Goal: Task Accomplishment & Management: Use online tool/utility

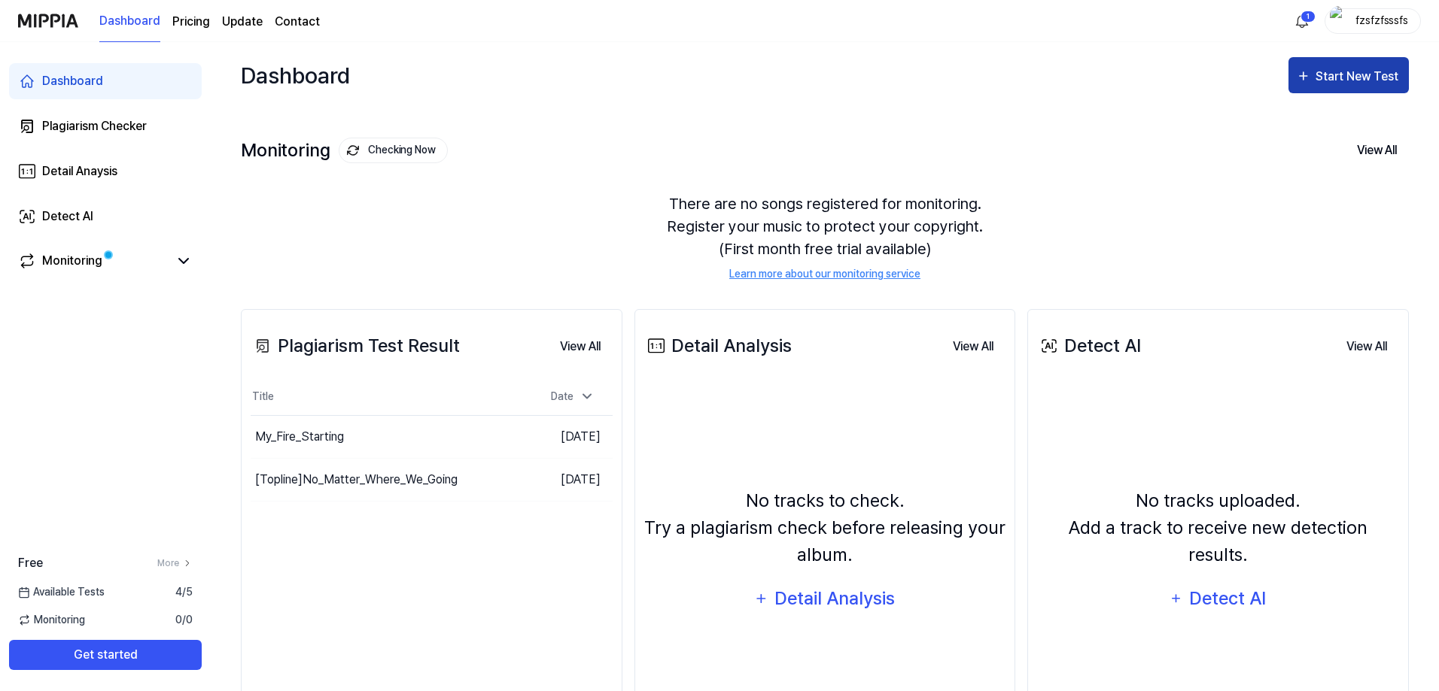
click at [1314, 87] on button "Start New Test" at bounding box center [1348, 75] width 120 height 36
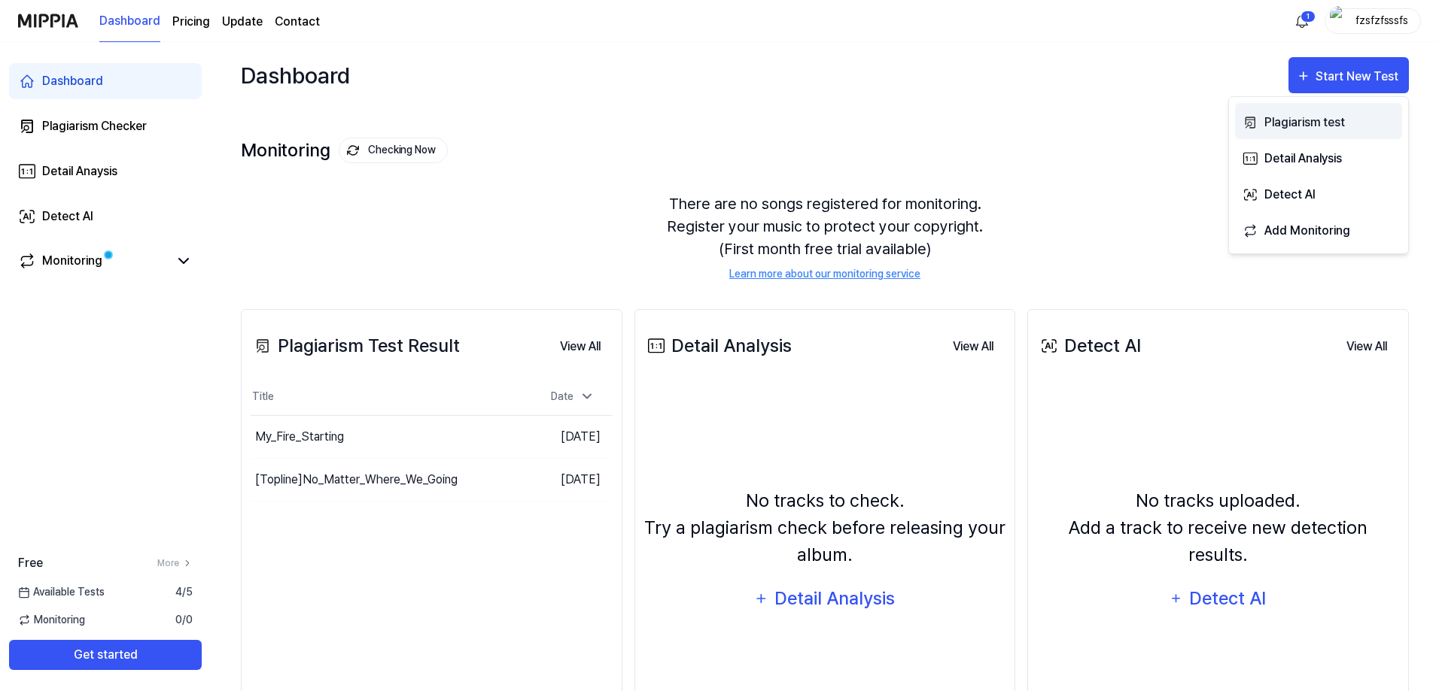
click at [1286, 133] on button "Plagiarism test" at bounding box center [1318, 121] width 167 height 36
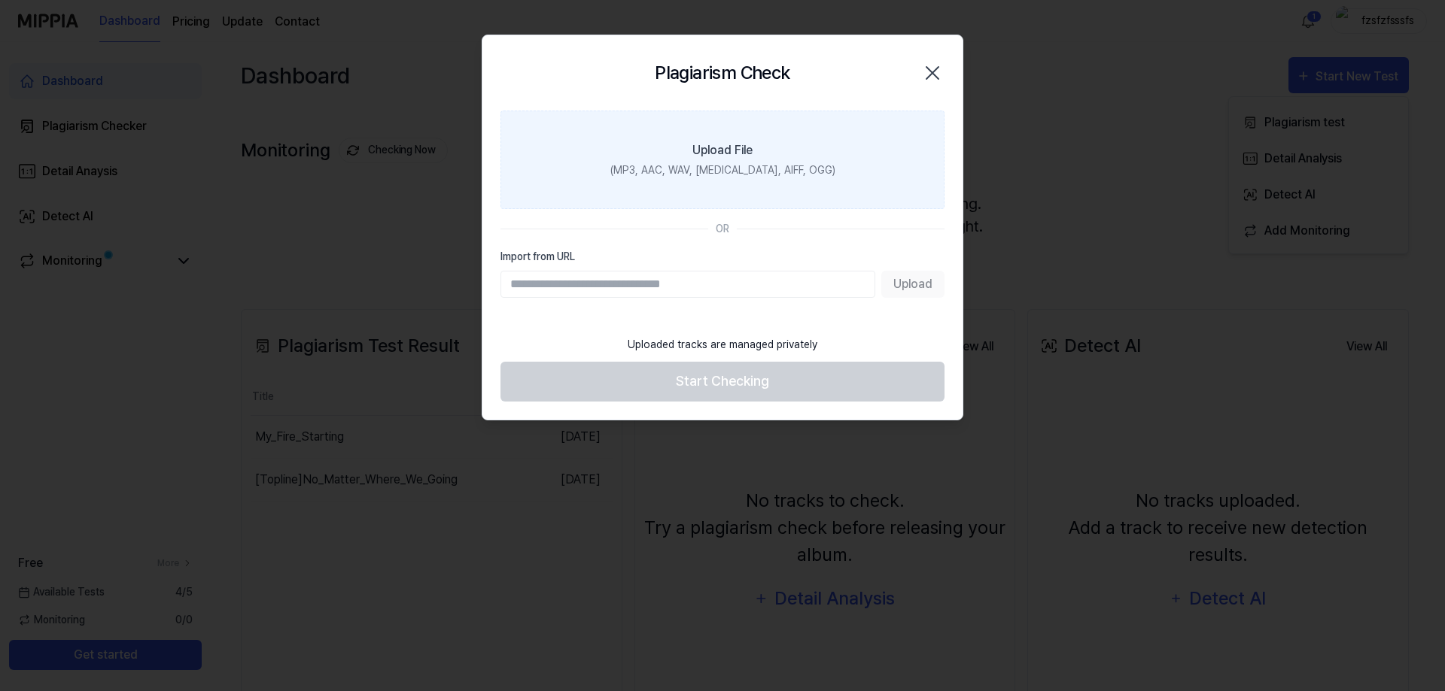
click at [699, 150] on div "Upload File" at bounding box center [722, 150] width 60 height 18
click at [0, 0] on input "Upload File (MP3, AAC, WAV, FLAC, AIFF, OGG)" at bounding box center [0, 0] width 0 height 0
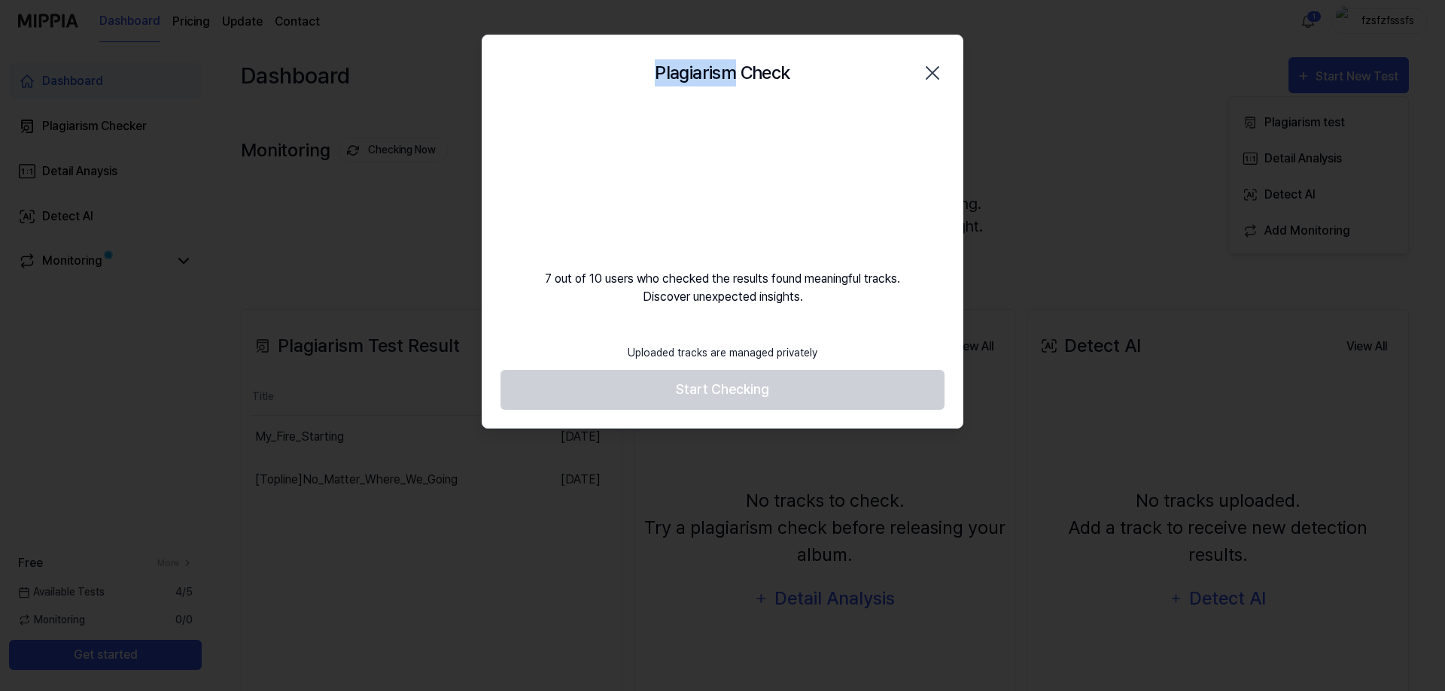
drag, startPoint x: 731, startPoint y: 71, endPoint x: 657, endPoint y: 71, distance: 73.7
click at [657, 71] on h2 "Plagiarism Check" at bounding box center [722, 72] width 135 height 27
click at [772, 71] on h2 "Plagiarism Check" at bounding box center [722, 72] width 135 height 27
click at [889, 159] on div "7 out of 10 users who checked the results found meaningful tracks. Discover une…" at bounding box center [722, 209] width 480 height 196
click at [853, 190] on div "7 out of 10 users who checked the results found meaningful tracks. Discover une…" at bounding box center [722, 209] width 480 height 196
